Goal: Information Seeking & Learning: Find specific fact

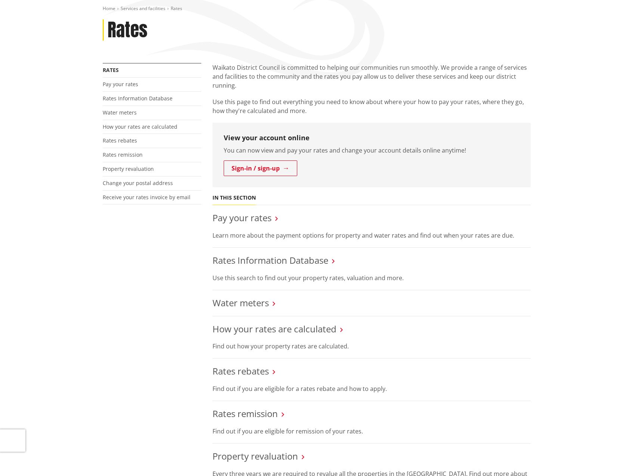
scroll to position [187, 0]
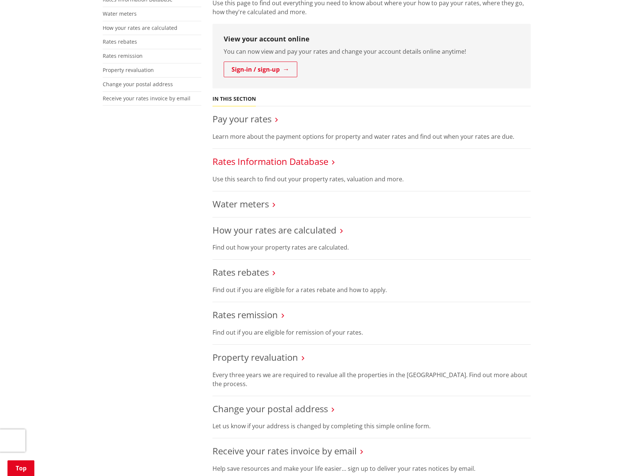
click at [296, 161] on link "Rates Information Database" at bounding box center [270, 161] width 116 height 12
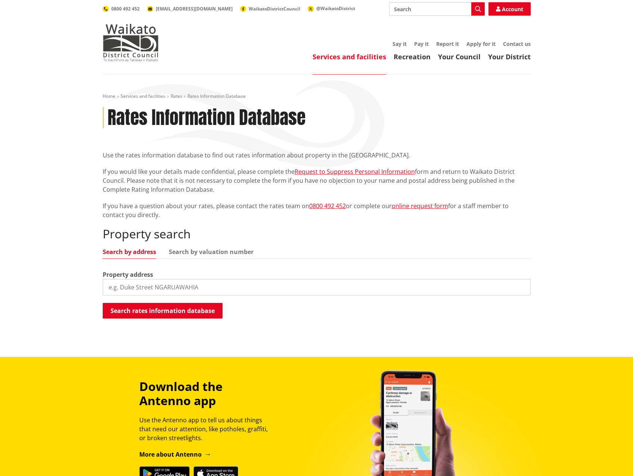
click at [123, 284] on input "search" at bounding box center [317, 287] width 428 height 16
click at [121, 288] on input "search" at bounding box center [317, 287] width 428 height 16
type input "3968 state highway 3"
